Goal: Find specific page/section: Find specific page/section

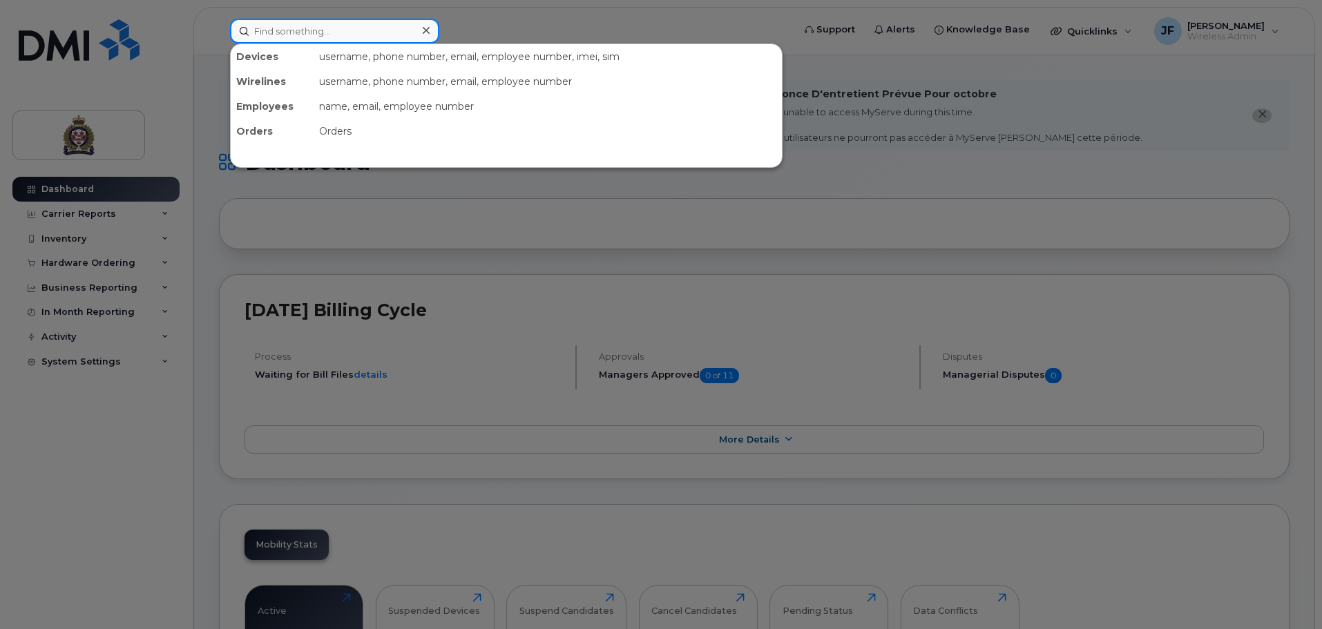
click at [315, 32] on input at bounding box center [334, 31] width 209 height 25
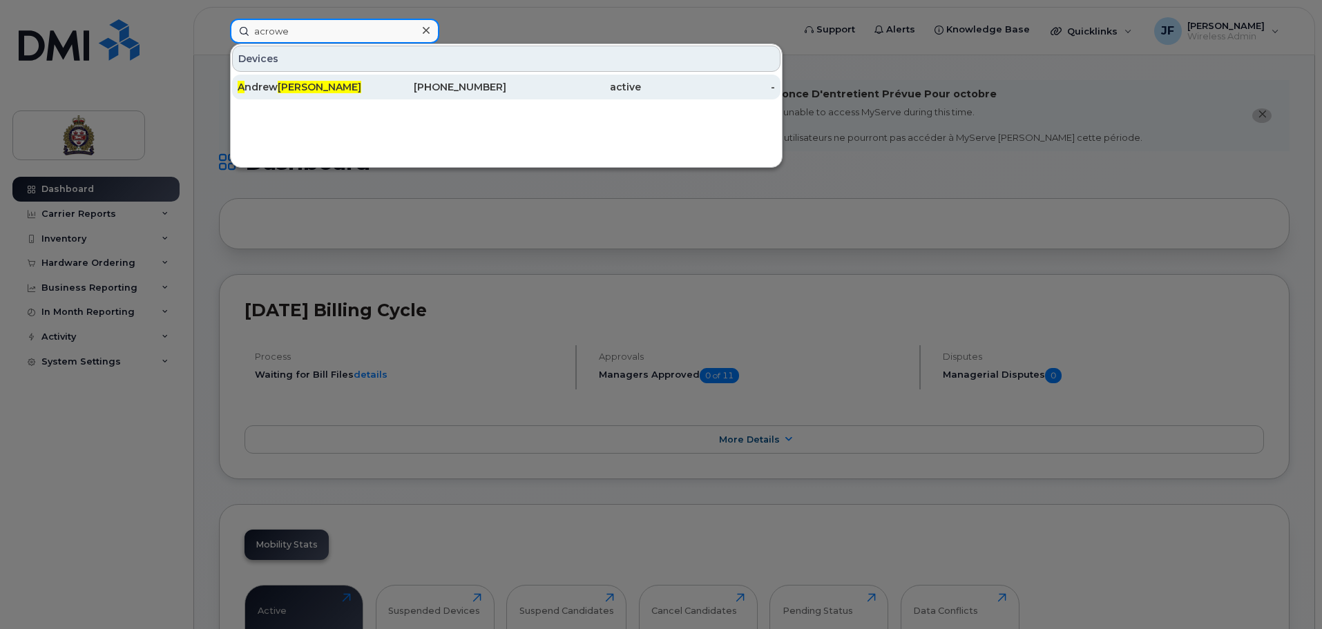
type input "acrowe"
click at [421, 86] on div "519-831-1984" at bounding box center [439, 87] width 135 height 14
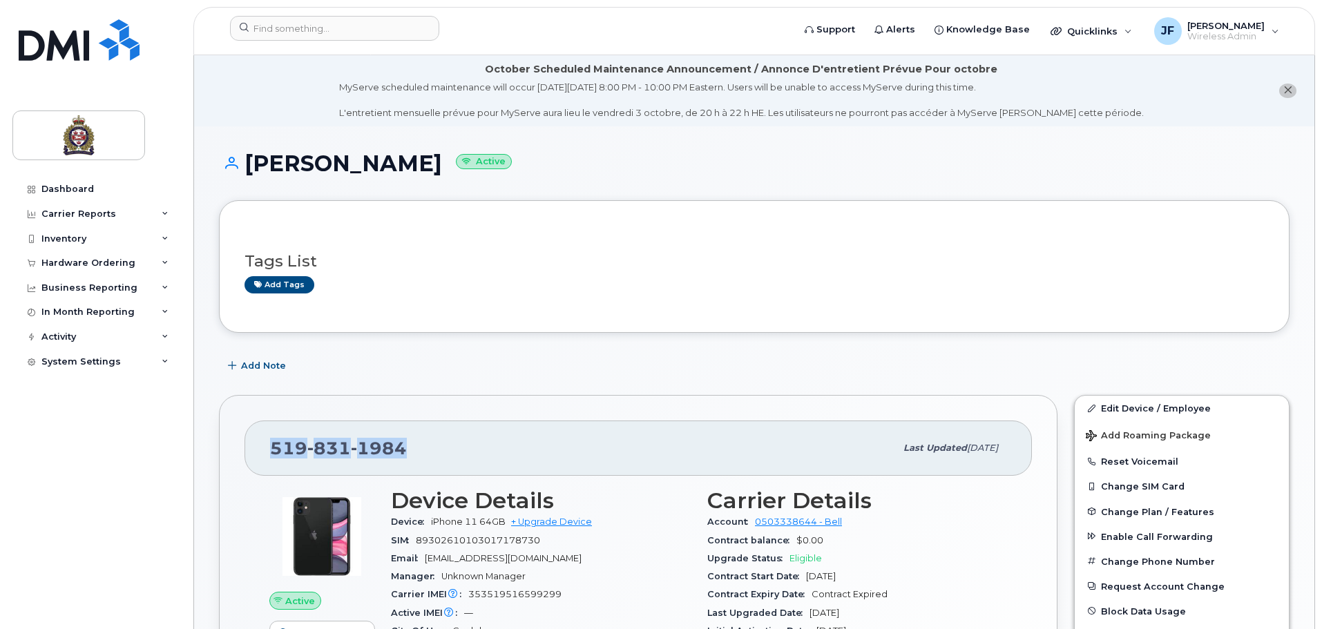
drag, startPoint x: 430, startPoint y: 445, endPoint x: 223, endPoint y: 453, distance: 207.3
click at [223, 453] on div "519 831 1984 Last updated Nov 08, 2024 Active Send Message 2.57 GB  used 0.00 B…" at bounding box center [638, 620] width 838 height 451
copy span "519 831 1984"
click at [299, 23] on input at bounding box center [334, 28] width 209 height 25
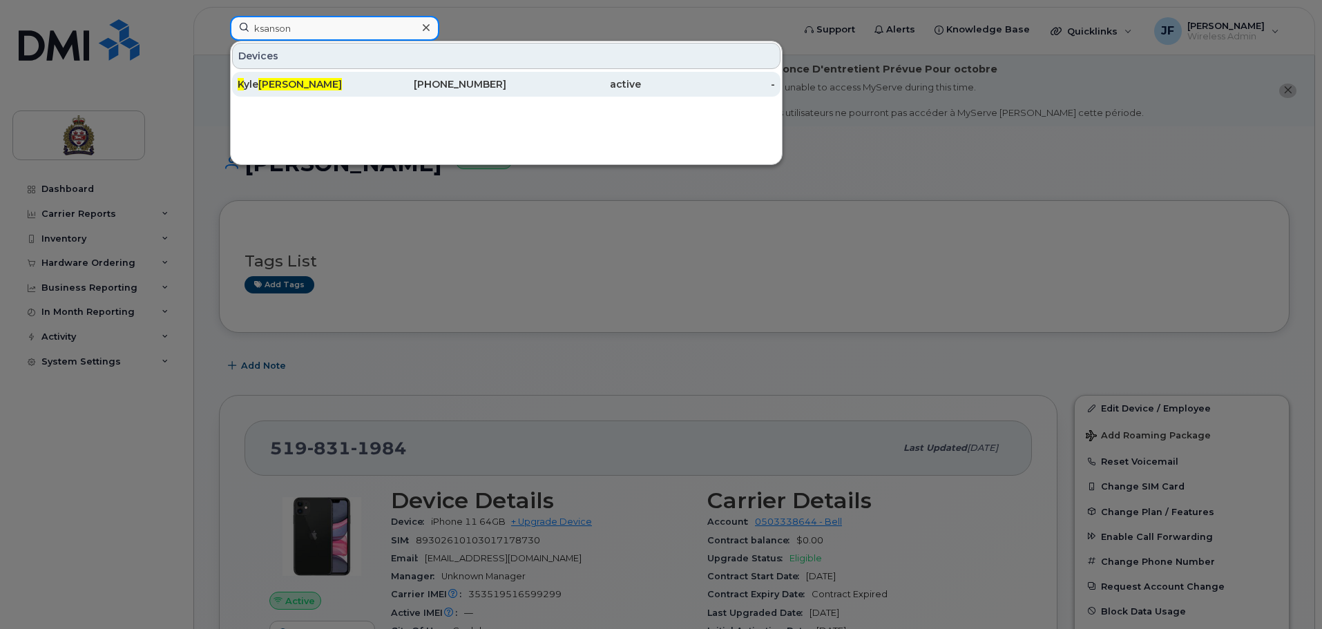
type input "ksanson"
click at [313, 91] on div "K yle Sanson" at bounding box center [305, 84] width 135 height 25
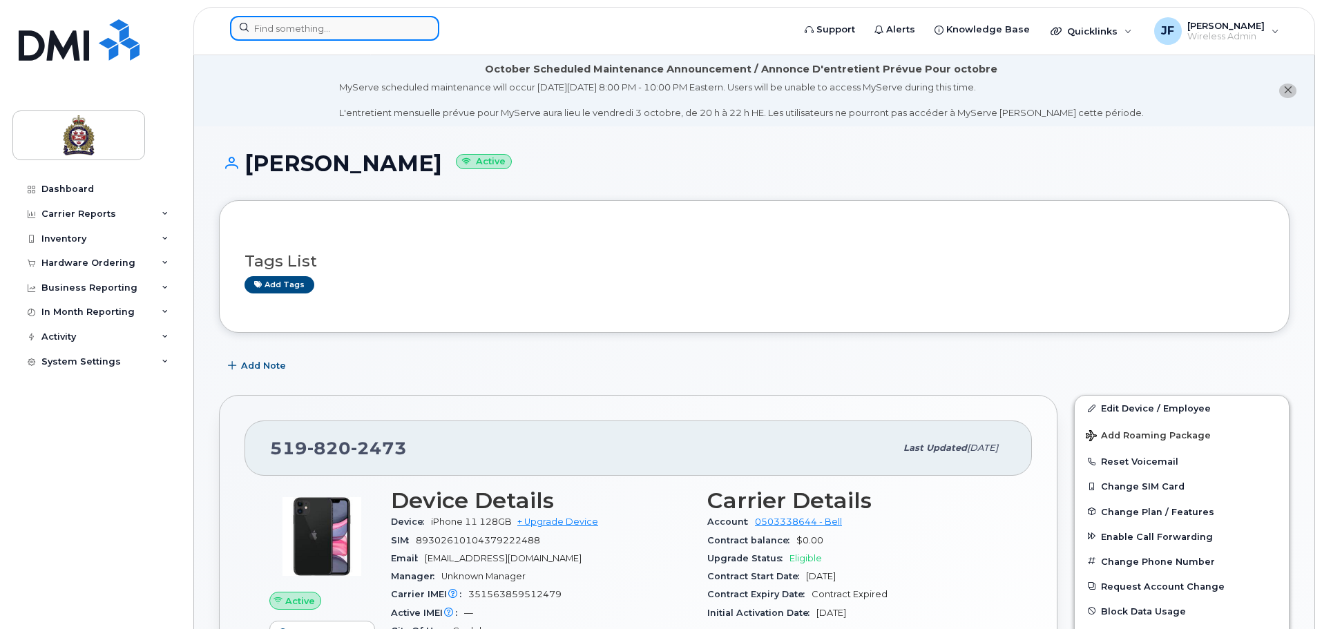
click at [320, 26] on input at bounding box center [334, 28] width 209 height 25
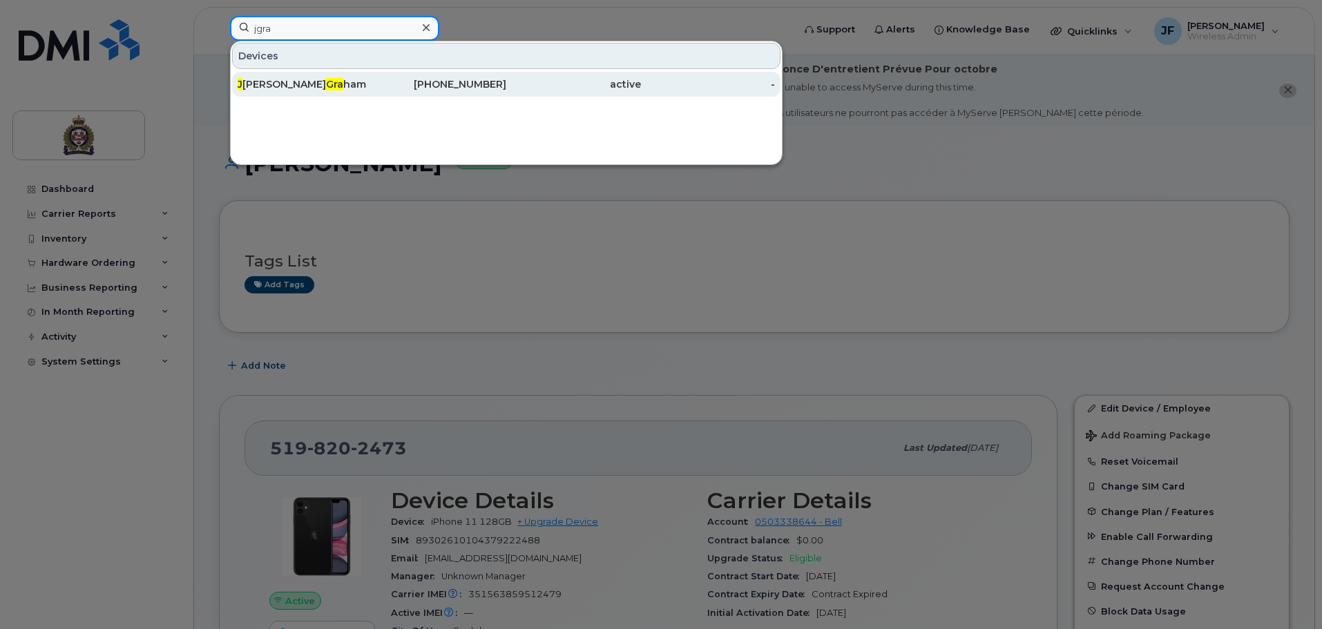
type input "jgra"
click at [354, 85] on div "J ames Gra ham" at bounding box center [305, 84] width 135 height 14
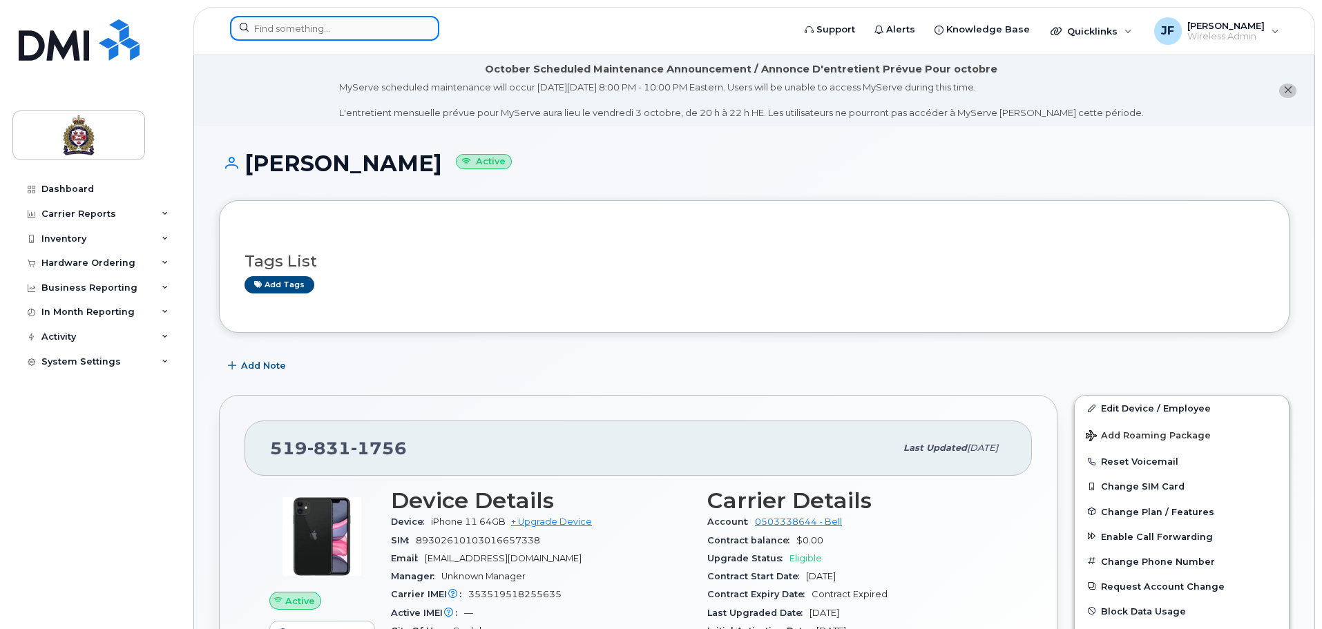
click at [311, 28] on input at bounding box center [334, 28] width 209 height 25
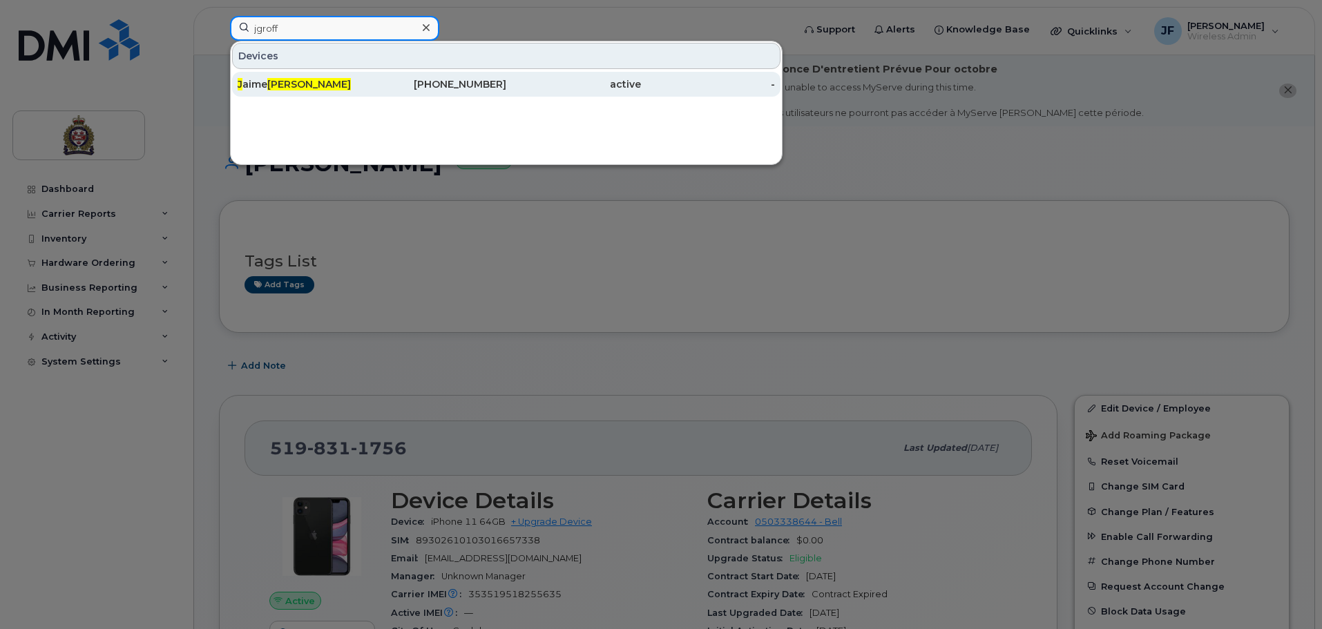
type input "jgroff"
click at [305, 77] on div "J aime Groff" at bounding box center [305, 84] width 135 height 25
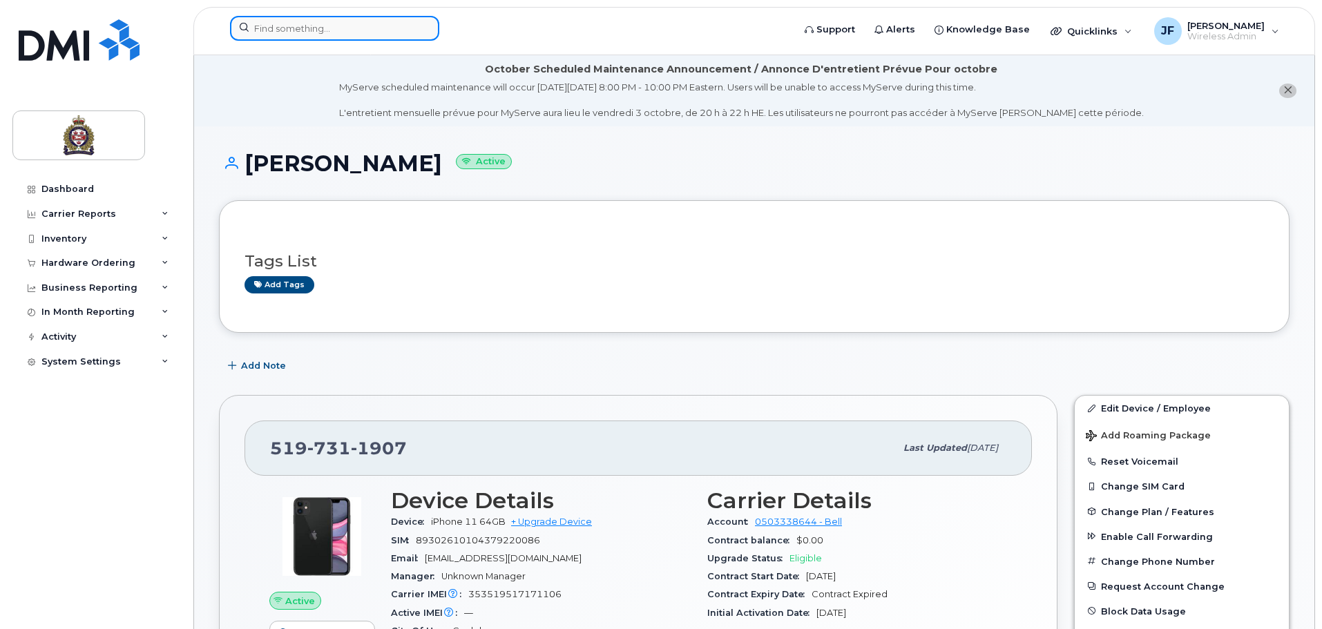
click at [297, 27] on input at bounding box center [334, 28] width 209 height 25
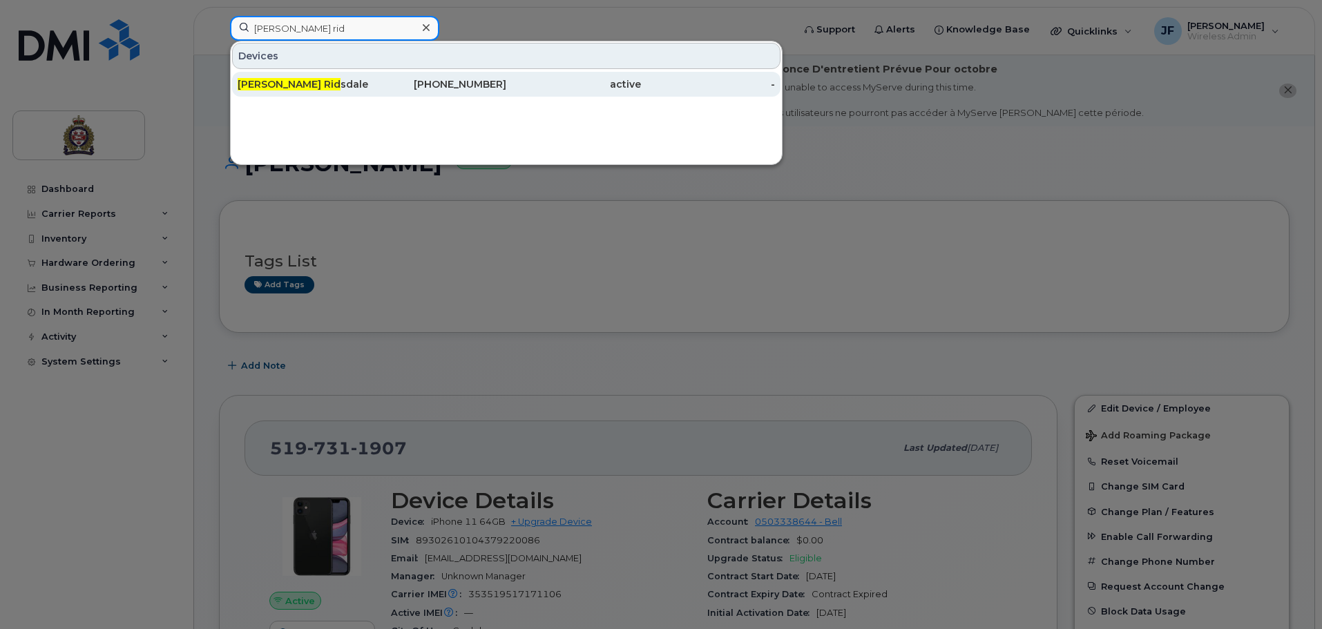
type input "cole rid"
click at [318, 95] on div "Cole Rid sdale" at bounding box center [305, 84] width 135 height 25
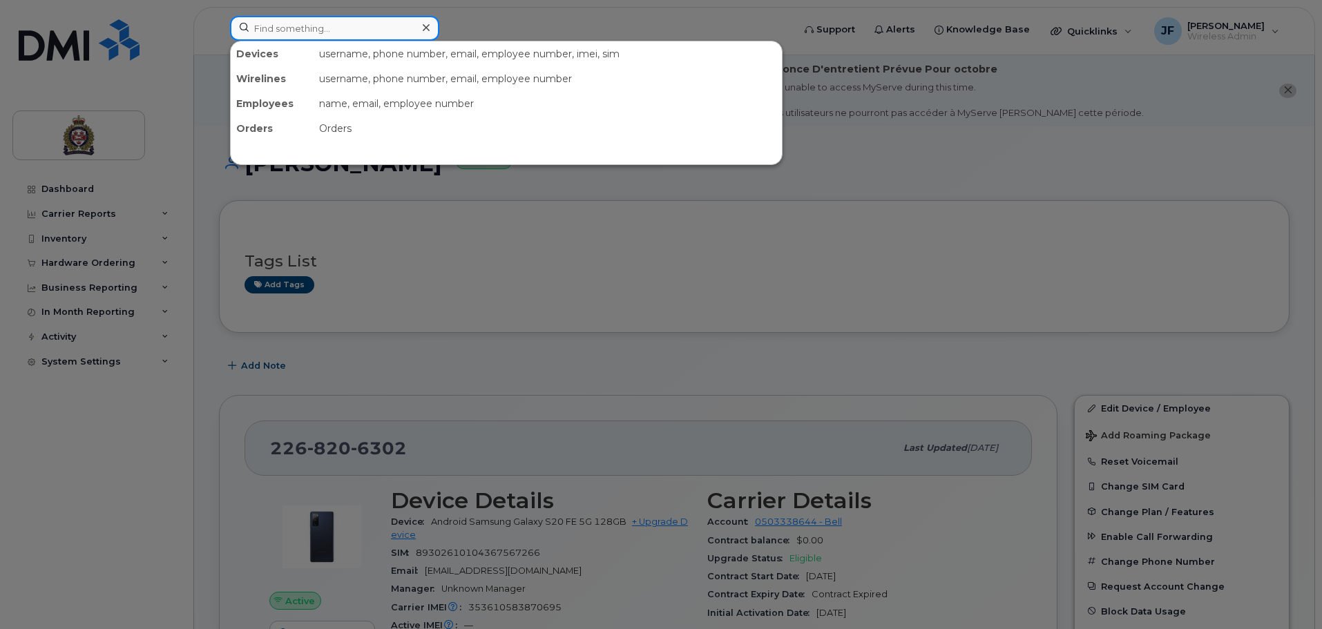
click at [276, 30] on input at bounding box center [334, 28] width 209 height 25
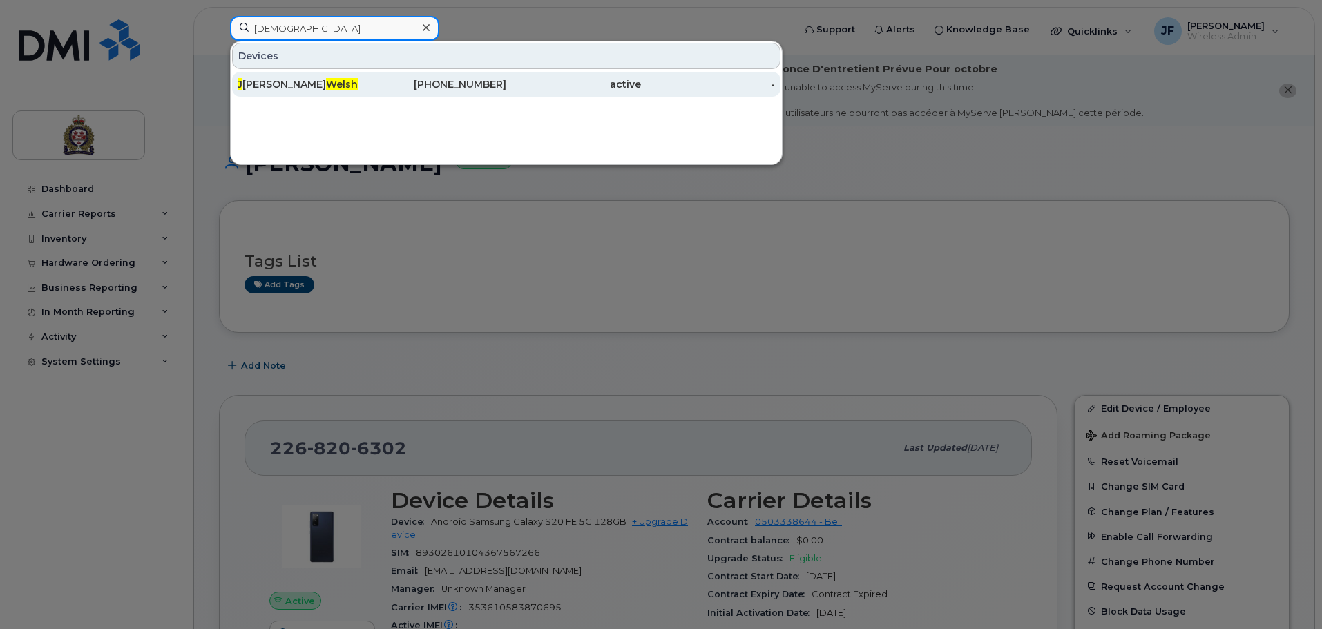
type input "[DEMOGRAPHIC_DATA]"
click at [311, 79] on div "J [PERSON_NAME] [PERSON_NAME]" at bounding box center [305, 84] width 135 height 14
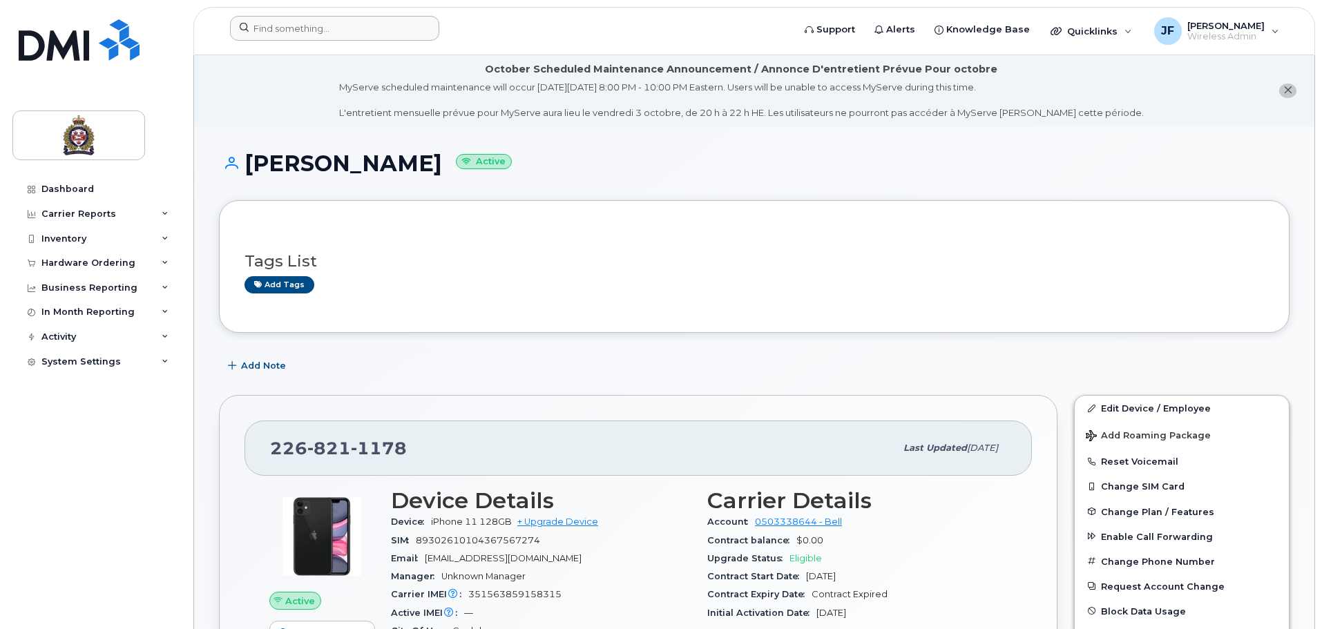
drag, startPoint x: 313, startPoint y: 1, endPoint x: 314, endPoint y: 19, distance: 18.0
click at [313, 7] on div "Support Alerts Knowledge Base Quicklinks Suspend / Cancel Device Change SIM Car…" at bounding box center [754, 31] width 1122 height 48
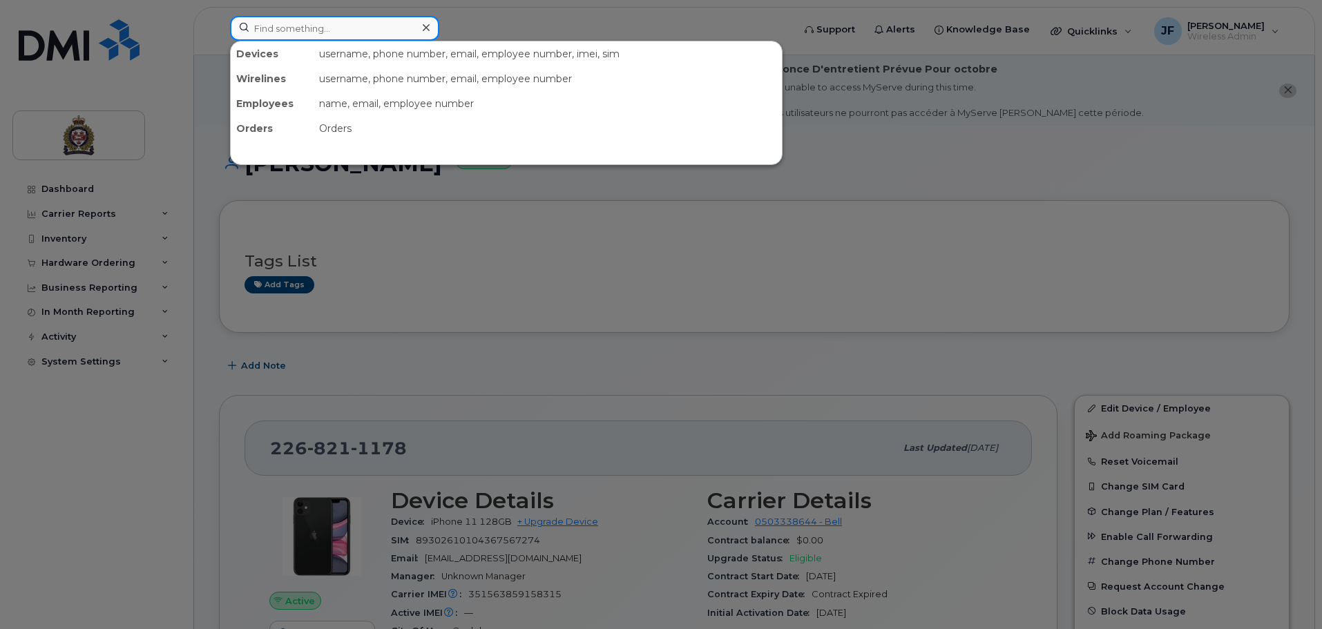
click at [314, 19] on input at bounding box center [334, 28] width 209 height 25
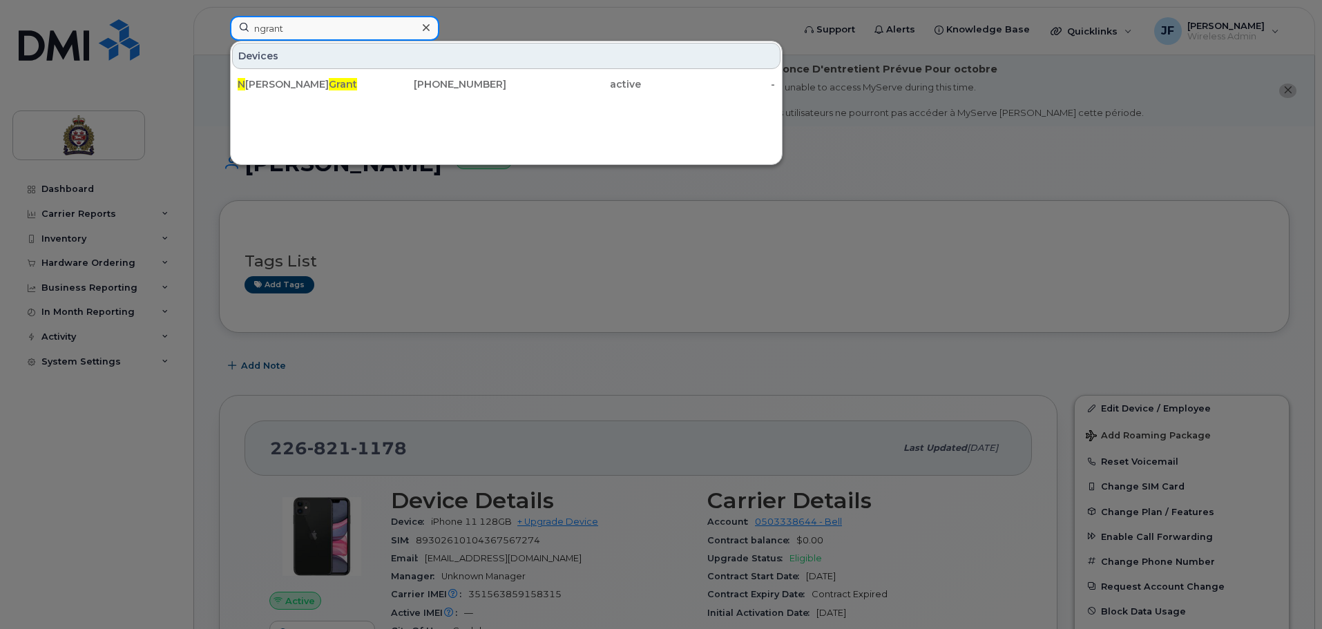
drag, startPoint x: 318, startPoint y: 23, endPoint x: 50, endPoint y: 23, distance: 267.3
click at [219, 23] on div "ngrant Devices N [PERSON_NAME] [PHONE_NUMBER] active -" at bounding box center [507, 31] width 576 height 30
drag, startPoint x: 295, startPoint y: 24, endPoint x: 48, endPoint y: 22, distance: 246.6
click at [219, 22] on div "dcon Devices D an Con [PERSON_NAME] [PHONE_NUMBER] active -" at bounding box center [507, 31] width 576 height 30
drag, startPoint x: 283, startPoint y: 28, endPoint x: 129, endPoint y: 30, distance: 154.0
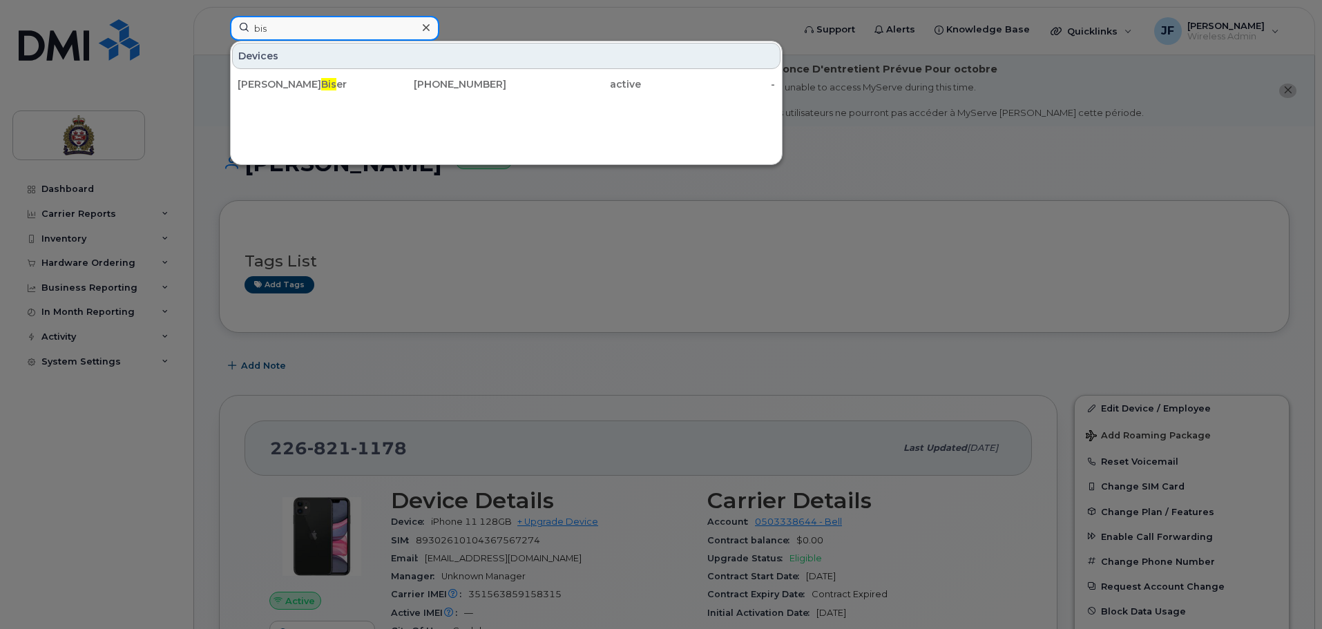
click at [219, 30] on div "bis Devices [PERSON_NAME] er [PHONE_NUMBER] active -" at bounding box center [507, 31] width 576 height 30
drag, startPoint x: 360, startPoint y: 25, endPoint x: 131, endPoint y: 10, distance: 229.8
click at [219, 16] on div "curr Devices [PERSON_NAME] ie [PHONE_NUMBER] active -" at bounding box center [507, 31] width 576 height 30
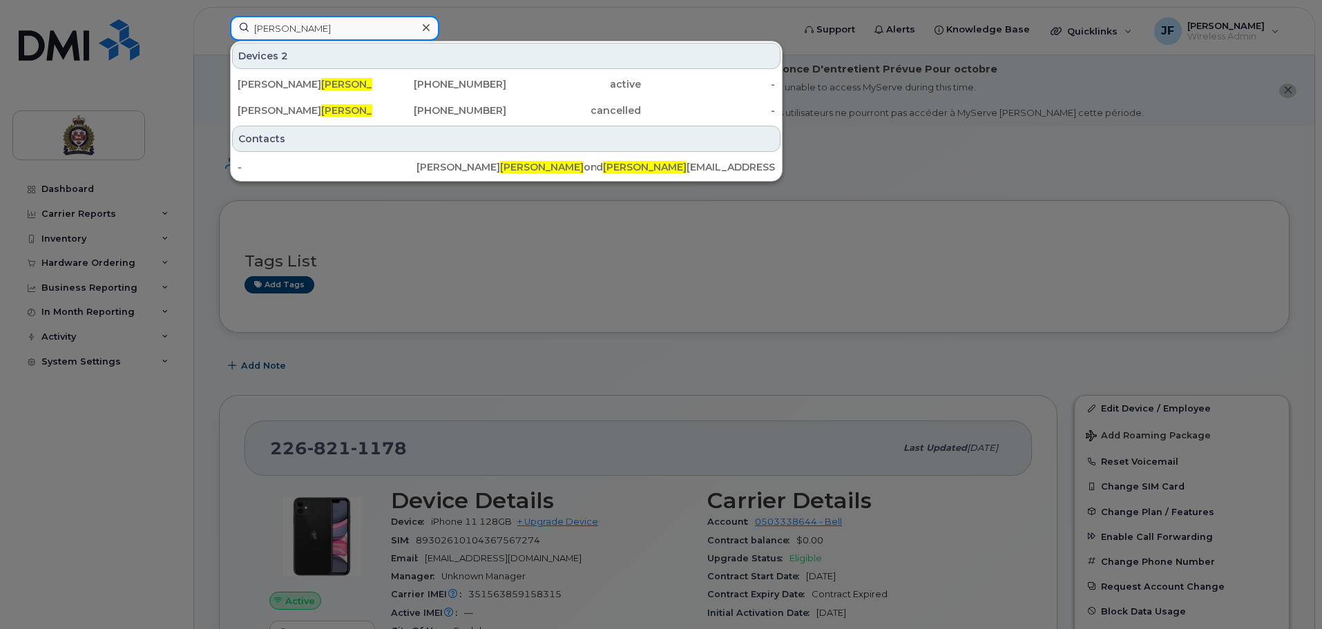
drag, startPoint x: 327, startPoint y: 32, endPoint x: 100, endPoint y: 31, distance: 226.5
click at [219, 32] on div "[PERSON_NAME] 2 [PERSON_NAME] on [PHONE_NUMBER] active - [PERSON_NAME] on [PHON…" at bounding box center [507, 31] width 576 height 30
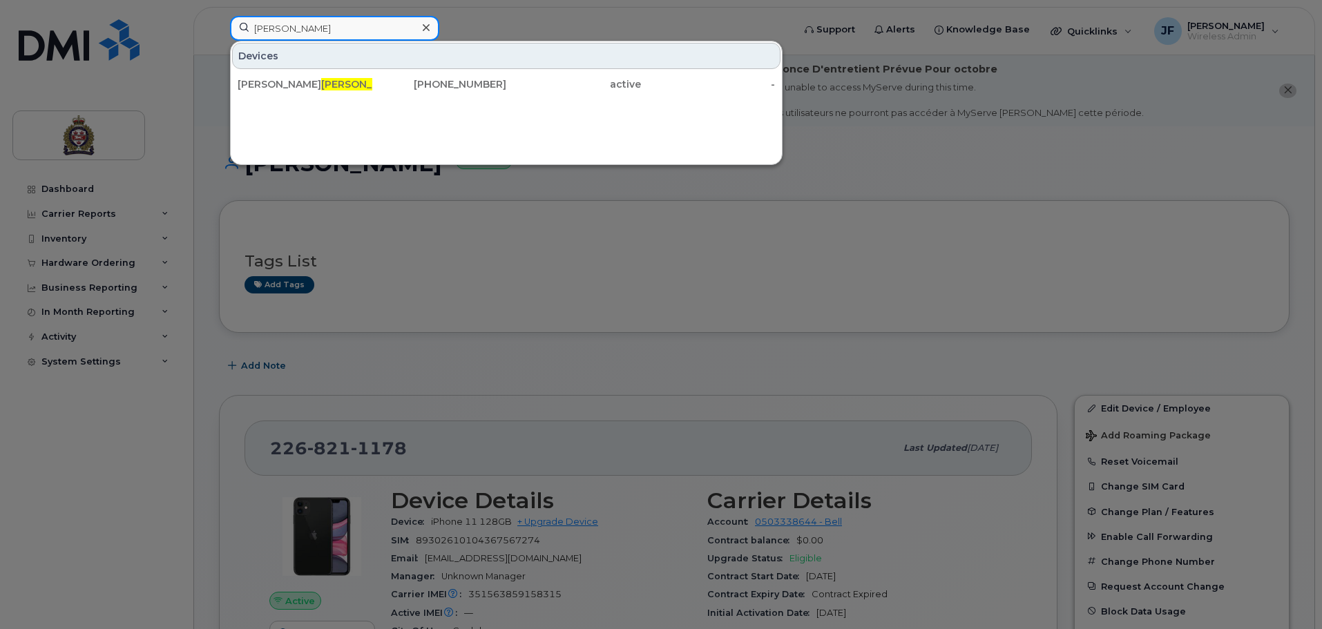
drag, startPoint x: 338, startPoint y: 28, endPoint x: 28, endPoint y: 19, distance: 309.5
click at [219, 19] on div "[PERSON_NAME] Devices [PERSON_NAME] [PHONE_NUMBER] active -" at bounding box center [507, 31] width 576 height 30
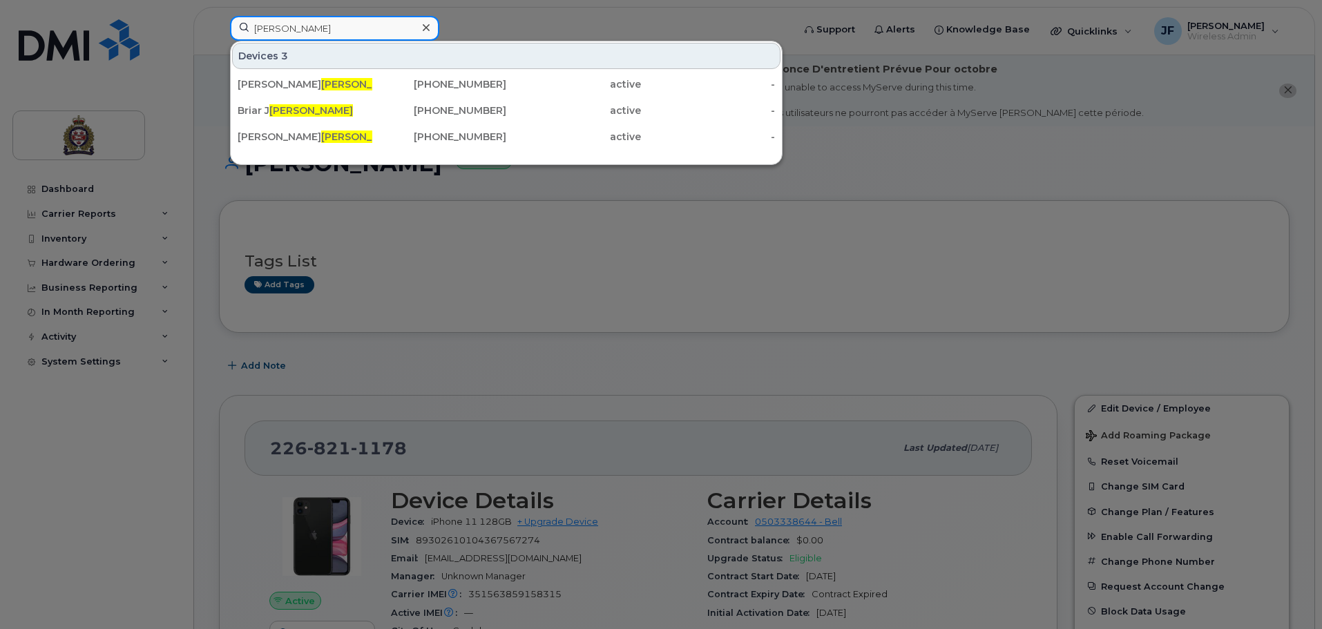
drag, startPoint x: 240, startPoint y: 28, endPoint x: 106, endPoint y: 19, distance: 134.3
click at [219, 19] on div "[PERSON_NAME] Devices 3 [PERSON_NAME] [PHONE_NUMBER] active - Briar [PERSON_NAM…" at bounding box center [507, 31] width 576 height 30
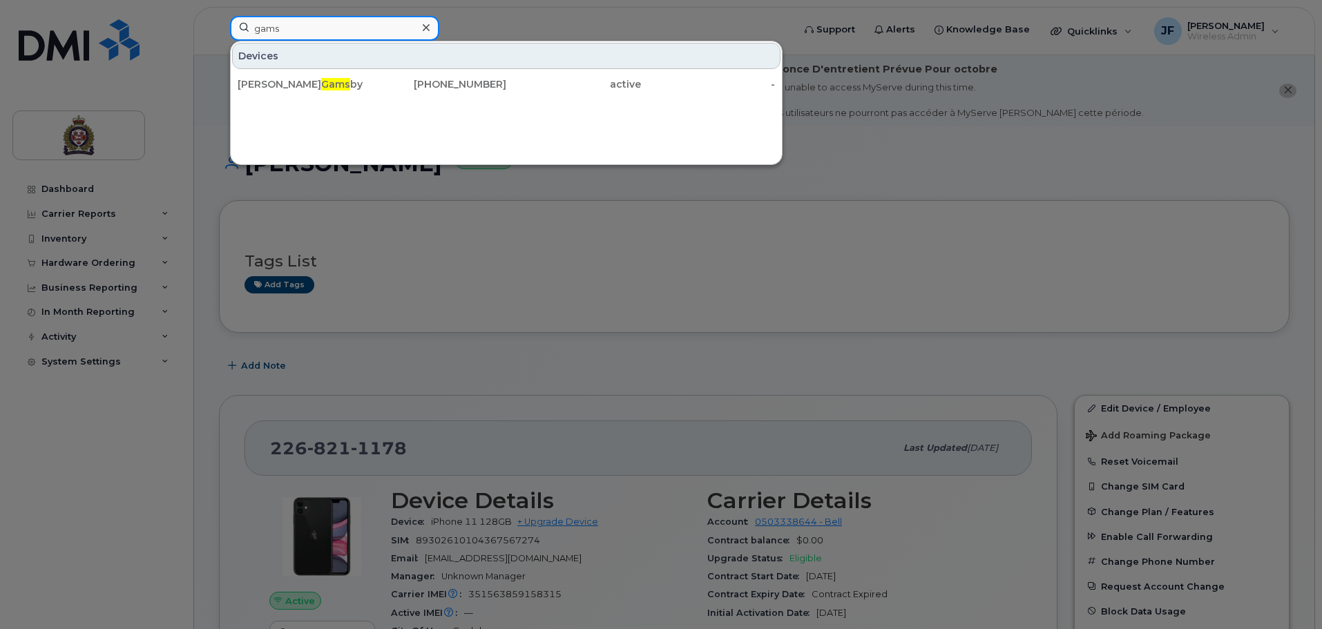
drag, startPoint x: 293, startPoint y: 27, endPoint x: 142, endPoint y: 24, distance: 151.3
click at [219, 24] on div "gams Devices [PERSON_NAME] by [PHONE_NUMBER] active -" at bounding box center [507, 31] width 576 height 30
type input "brown"
drag, startPoint x: 254, startPoint y: 45, endPoint x: 104, endPoint y: 47, distance: 149.9
click at [219, 46] on div "brown Devices [PERSON_NAME] [PHONE_NUMBER] active -" at bounding box center [507, 31] width 576 height 30
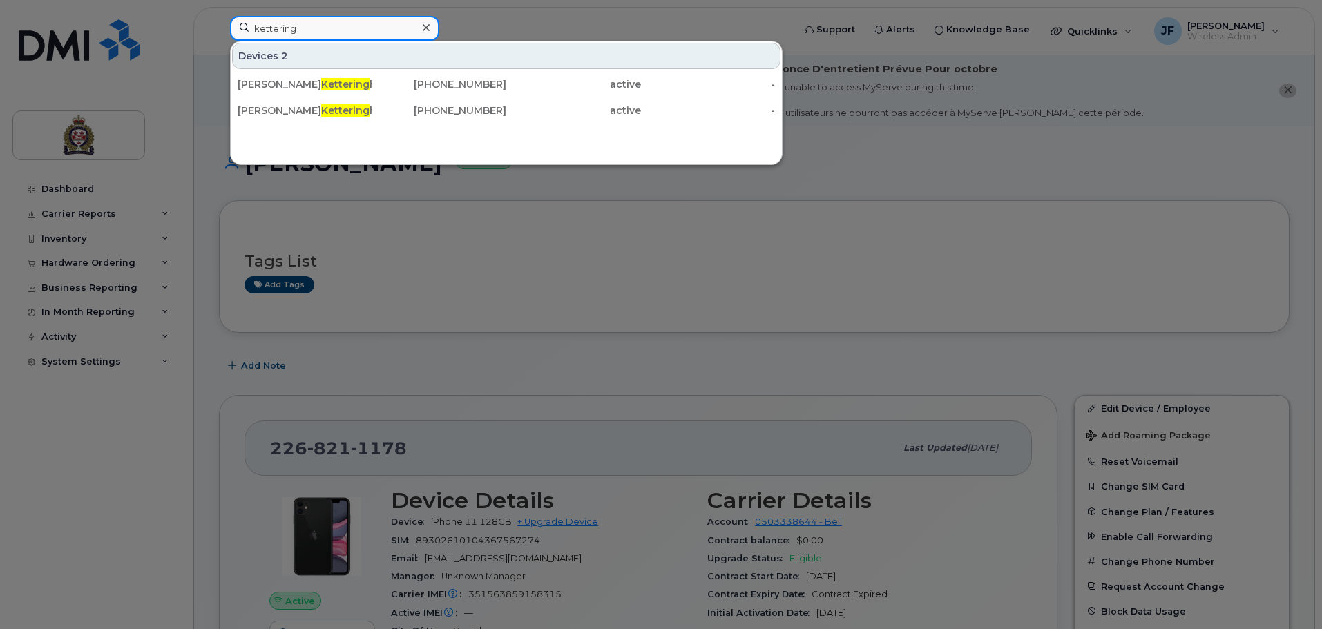
drag, startPoint x: 325, startPoint y: 26, endPoint x: 102, endPoint y: 10, distance: 224.3
click at [219, 16] on div "kettering Devices 2 [PERSON_NAME] ham [PHONE_NUMBER] active - [PERSON_NAME] ham…" at bounding box center [507, 31] width 576 height 30
drag, startPoint x: 238, startPoint y: 25, endPoint x: 61, endPoint y: 25, distance: 176.8
click at [219, 25] on div "dew Devices [PERSON_NAME] ar [PHONE_NUMBER] active -" at bounding box center [507, 31] width 576 height 30
drag, startPoint x: 305, startPoint y: 26, endPoint x: 126, endPoint y: -3, distance: 181.1
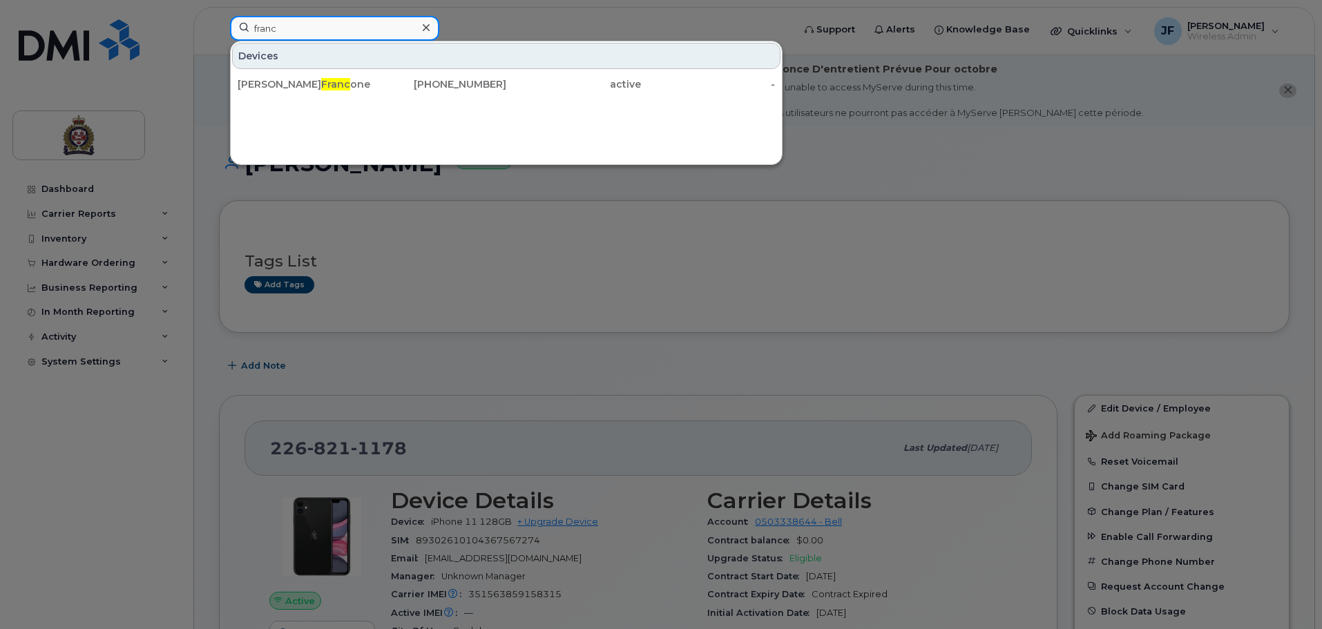
drag, startPoint x: 300, startPoint y: 28, endPoint x: 177, endPoint y: 21, distance: 123.2
click at [219, 21] on div "franc Devices [PERSON_NAME] one [PHONE_NUMBER] active -" at bounding box center [507, 31] width 576 height 30
type input "mckea"
drag, startPoint x: 334, startPoint y: 28, endPoint x: 193, endPoint y: 35, distance: 140.4
click at [219, 35] on div "mckea Devices [PERSON_NAME] n [PHONE_NUMBER] active -" at bounding box center [507, 31] width 576 height 30
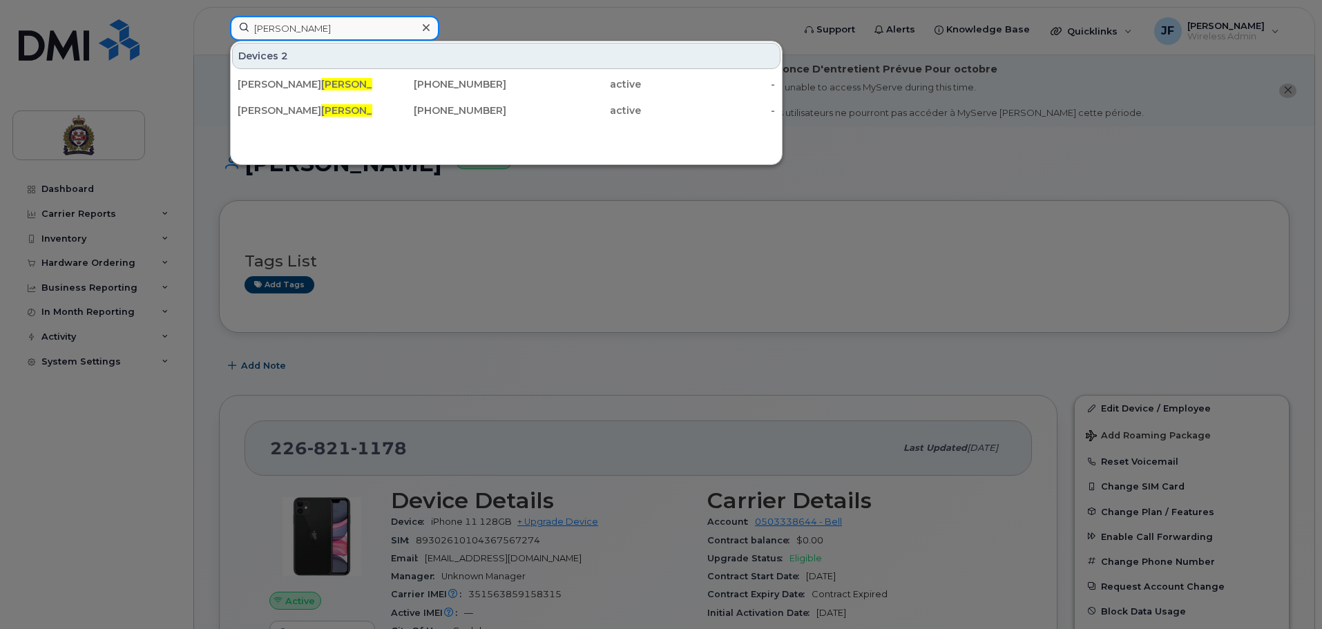
type input "[PERSON_NAME]"
click at [422, 243] on div at bounding box center [661, 314] width 1322 height 629
